Goal: Task Accomplishment & Management: Manage account settings

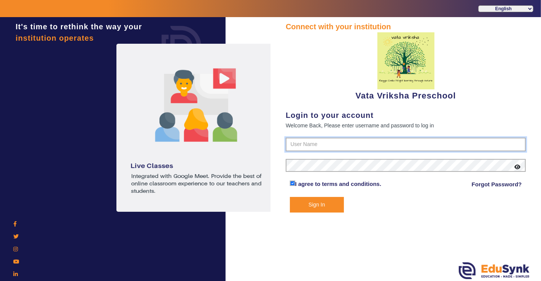
click at [336, 146] on input "text" at bounding box center [406, 145] width 240 height 14
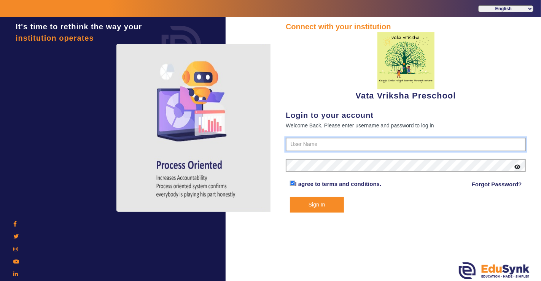
type input "9074270829"
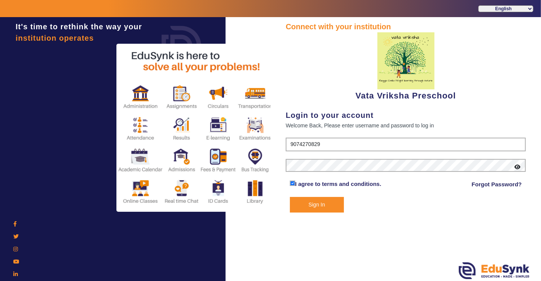
click at [330, 204] on button "Sign In" at bounding box center [317, 205] width 54 height 16
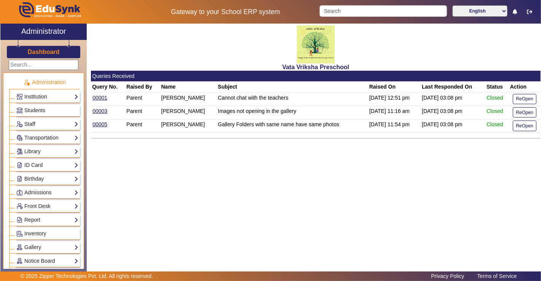
click at [315, 208] on div "Vata Vriksha Preschool Queries Received Query No. Raised By Name Subject Raised…" at bounding box center [314, 145] width 454 height 243
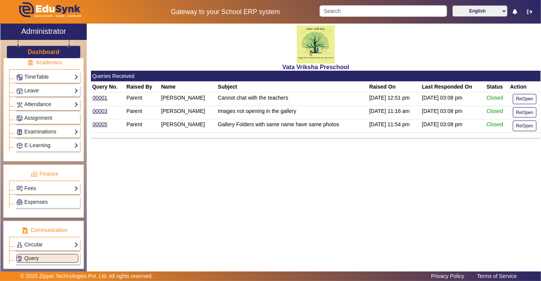
scroll to position [333, 0]
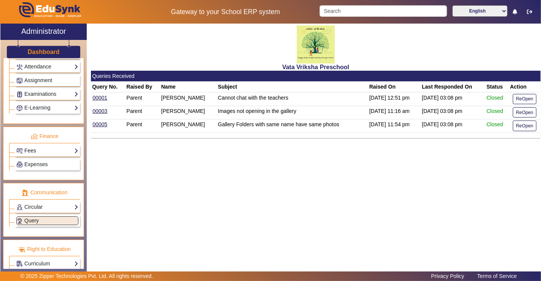
click at [53, 146] on link "Fees" at bounding box center [47, 150] width 62 height 9
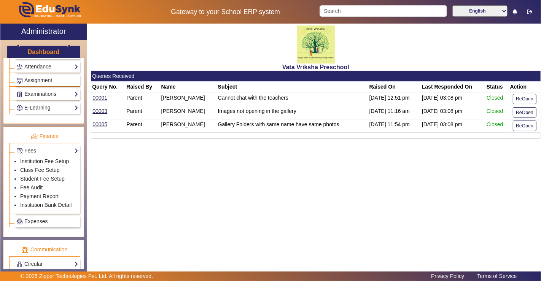
click at [53, 146] on link "Fees" at bounding box center [47, 150] width 62 height 9
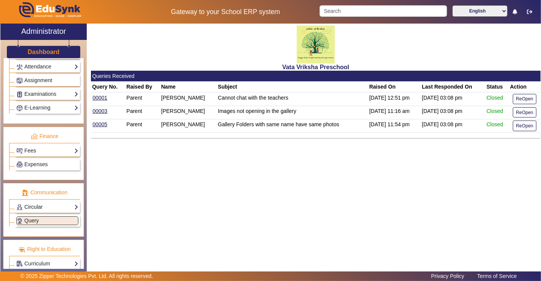
click at [50, 203] on link "Circular" at bounding box center [47, 207] width 62 height 9
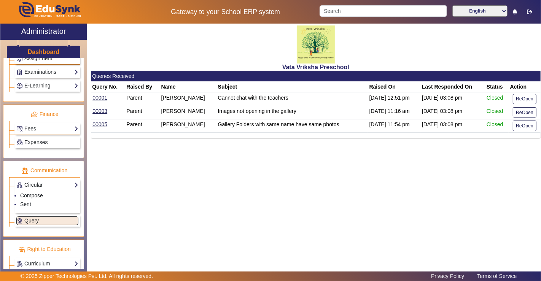
click at [50, 181] on link "Circular" at bounding box center [47, 185] width 62 height 9
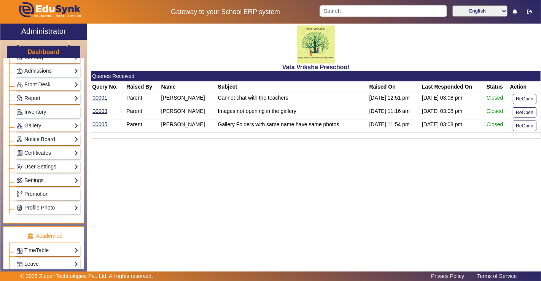
scroll to position [0, 0]
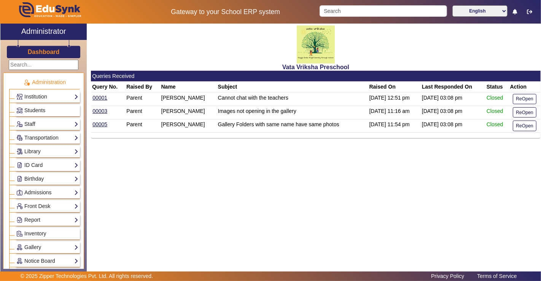
click at [50, 191] on link "Admissions" at bounding box center [47, 192] width 62 height 9
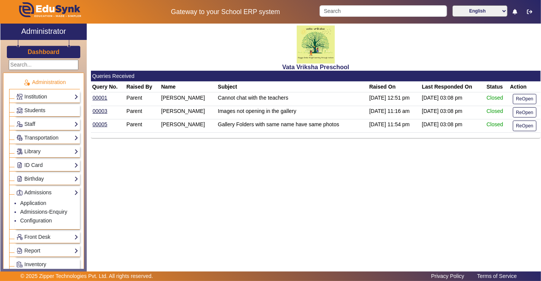
click at [50, 191] on link "Admissions" at bounding box center [47, 192] width 62 height 9
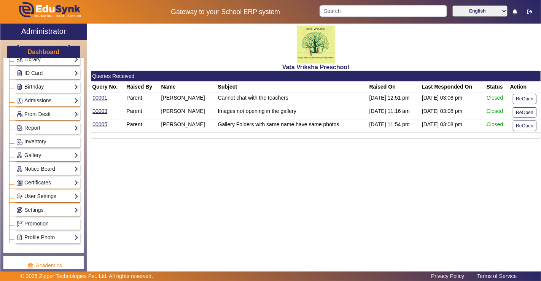
scroll to position [84, 0]
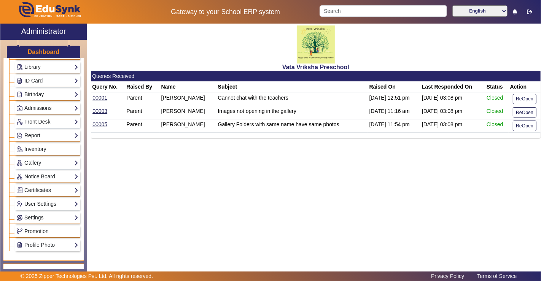
click at [45, 200] on link "User Settings" at bounding box center [47, 204] width 62 height 9
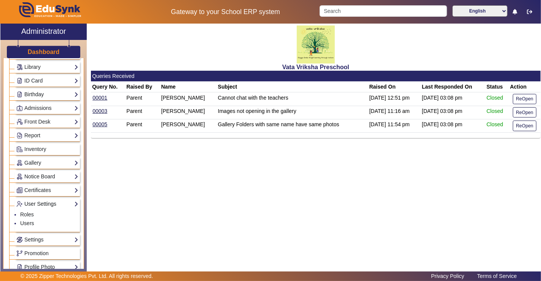
click at [45, 200] on link "User Settings" at bounding box center [47, 204] width 62 height 9
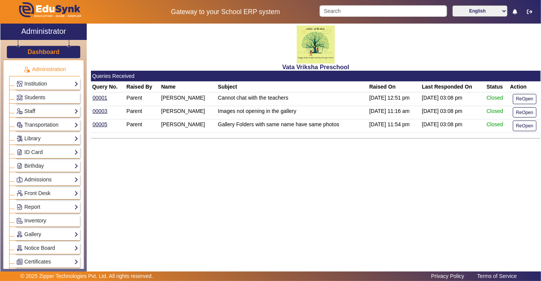
scroll to position [0, 0]
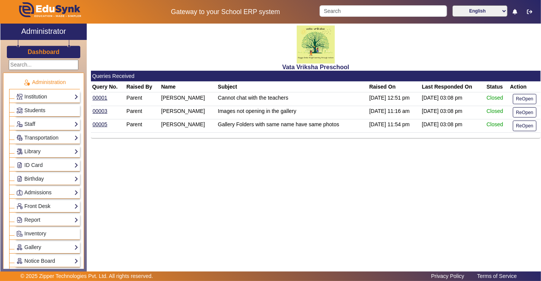
click at [44, 202] on link "Front Desk" at bounding box center [47, 206] width 62 height 9
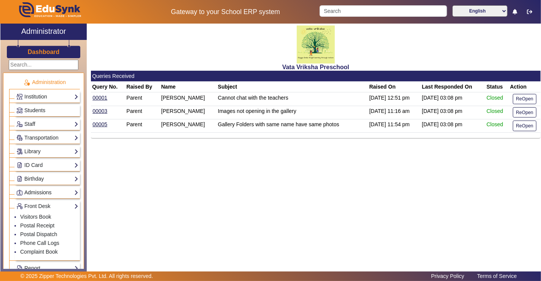
click at [46, 188] on link "Admissions" at bounding box center [47, 192] width 62 height 9
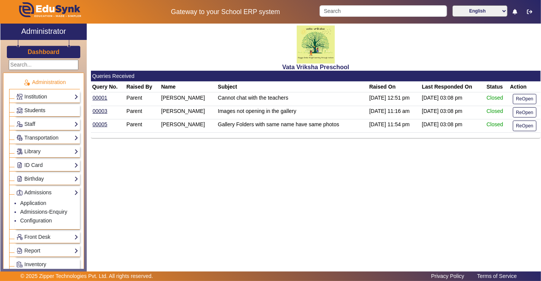
click at [35, 107] on span "Students" at bounding box center [34, 110] width 21 height 6
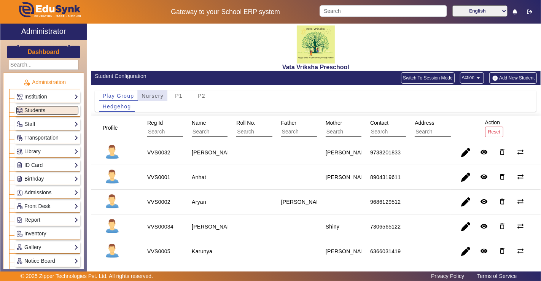
click at [146, 99] on span "Nursery" at bounding box center [153, 96] width 22 height 11
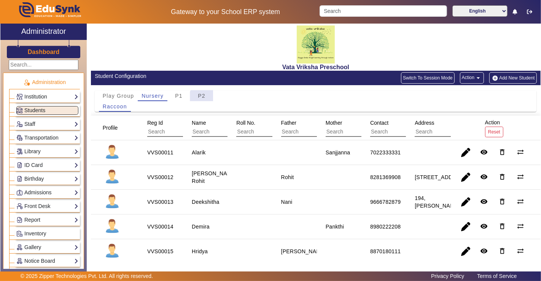
click at [202, 97] on span "P2" at bounding box center [202, 95] width 8 height 5
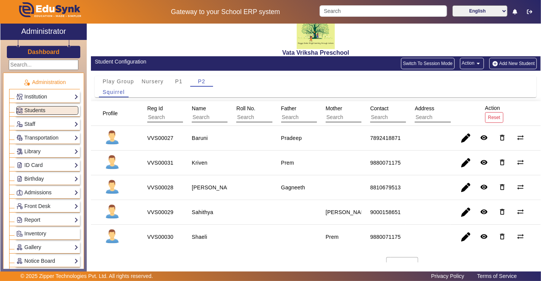
scroll to position [26, 0]
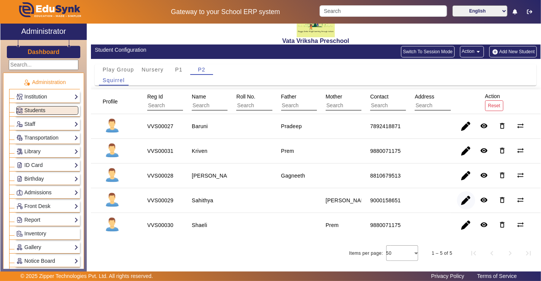
click at [465, 201] on span "button" at bounding box center [466, 200] width 18 height 18
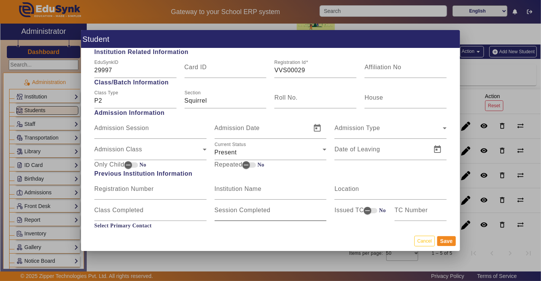
scroll to position [338, 0]
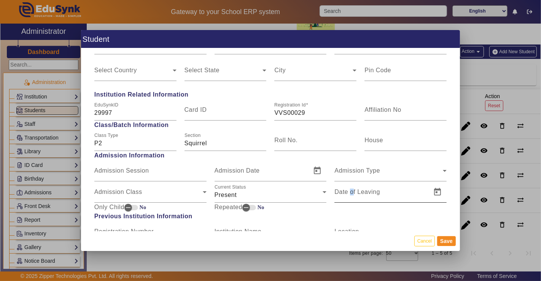
click at [349, 193] on mat-label "Date of Leaving" at bounding box center [357, 192] width 46 height 6
click at [349, 193] on input "Date of Leaving" at bounding box center [380, 195] width 92 height 9
click at [438, 194] on span "Open calendar" at bounding box center [437, 192] width 18 height 18
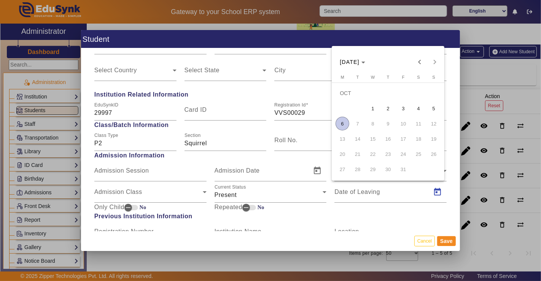
click at [341, 126] on span "6" at bounding box center [343, 124] width 14 height 14
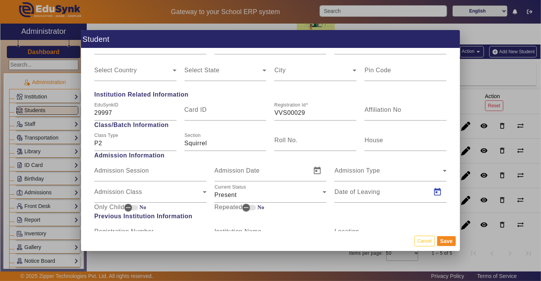
type input "[DATE]"
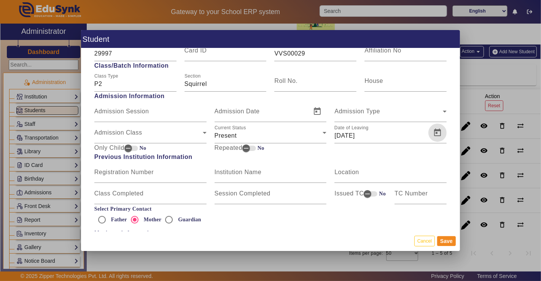
scroll to position [423, 0]
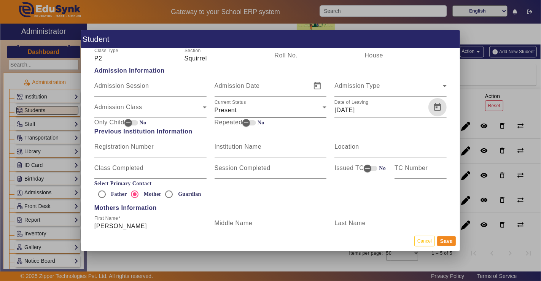
click at [275, 109] on div "Present" at bounding box center [269, 110] width 108 height 9
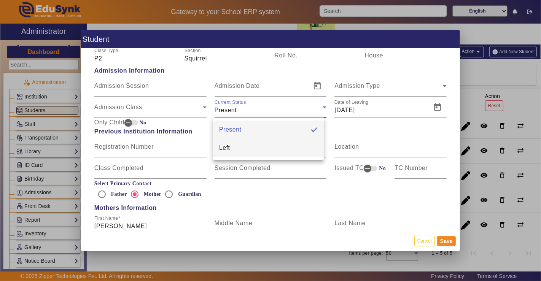
click at [276, 156] on mat-option "Left" at bounding box center [268, 148] width 111 height 18
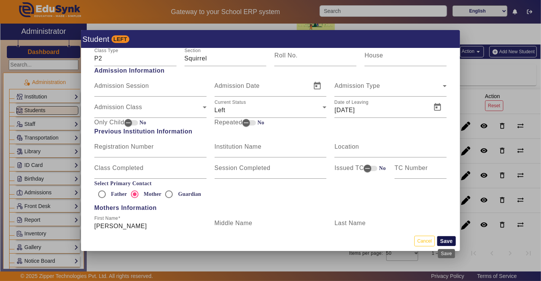
click at [445, 238] on button "Save" at bounding box center [446, 241] width 19 height 10
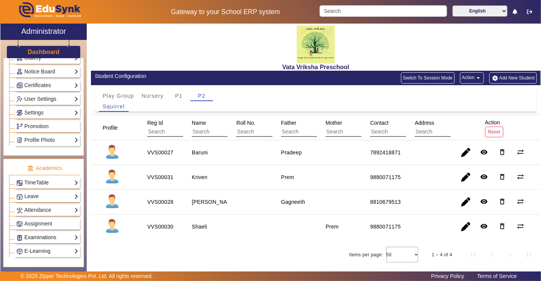
scroll to position [169, 0]
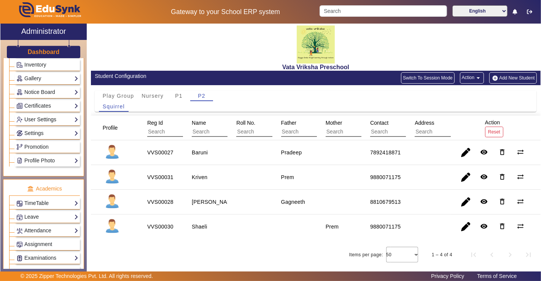
click at [51, 116] on link "User Settings" at bounding box center [47, 119] width 62 height 9
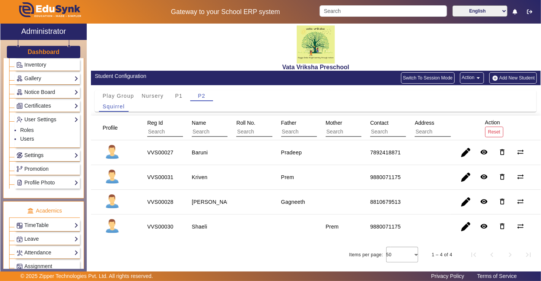
click at [33, 151] on link "Settings" at bounding box center [47, 155] width 62 height 9
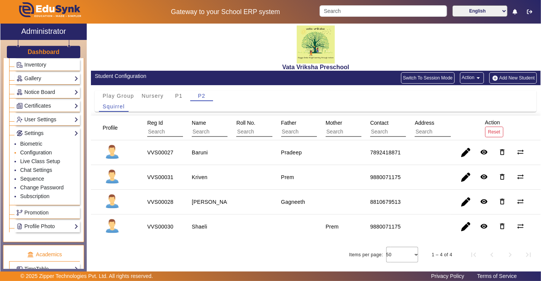
click at [30, 150] on link "Configuration" at bounding box center [36, 153] width 32 height 6
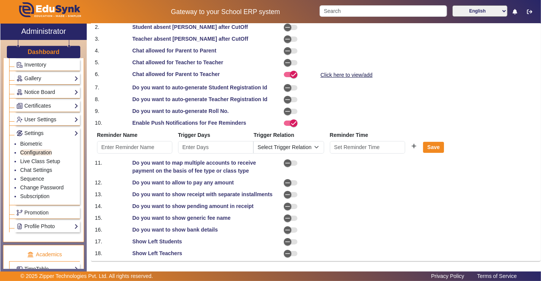
scroll to position [83, 0]
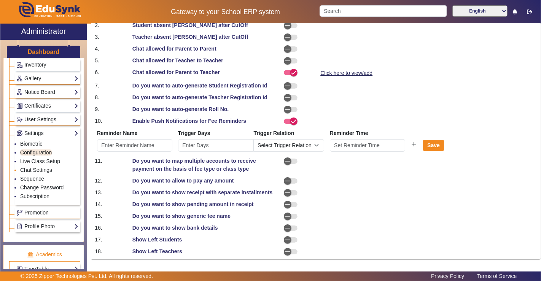
click at [32, 167] on link "Chat Settings" at bounding box center [36, 170] width 32 height 6
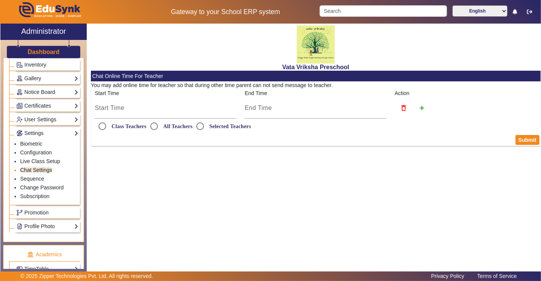
radio input "true"
click at [31, 158] on link "Live Class Setup" at bounding box center [40, 161] width 40 height 6
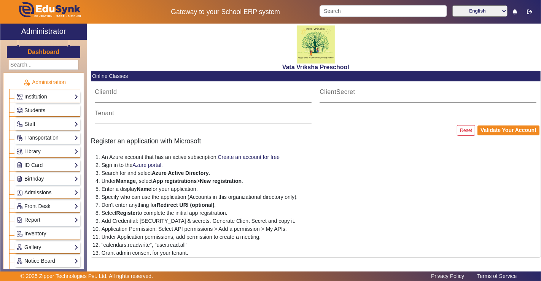
click at [28, 161] on link "ID Card" at bounding box center [47, 165] width 62 height 9
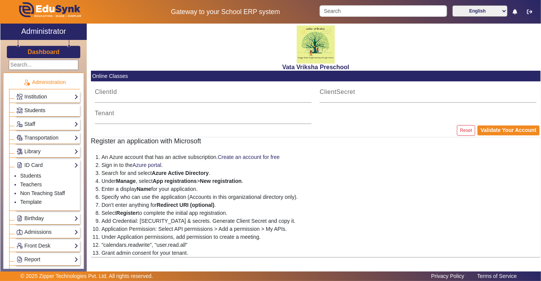
click at [37, 109] on span "Students" at bounding box center [34, 110] width 21 height 6
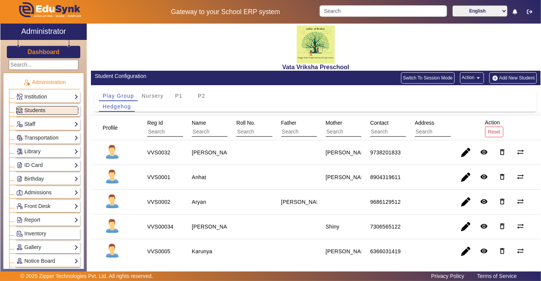
click at [33, 120] on link "Staff" at bounding box center [47, 124] width 62 height 9
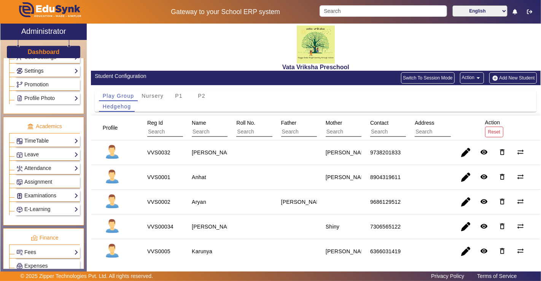
scroll to position [288, 0]
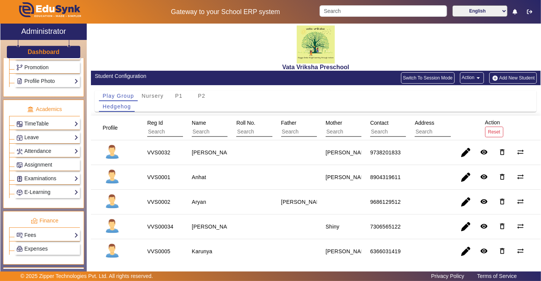
click at [207, 48] on div "Vata Vriksha Preschool" at bounding box center [316, 47] width 450 height 47
